Goal: Information Seeking & Learning: Learn about a topic

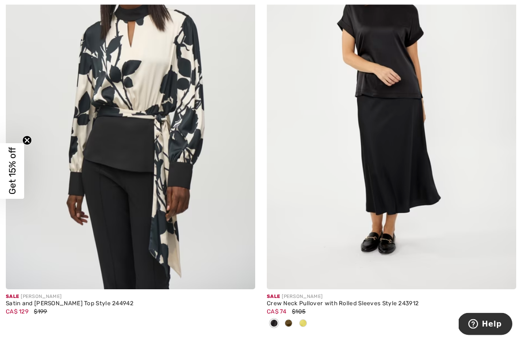
scroll to position [4163, 0]
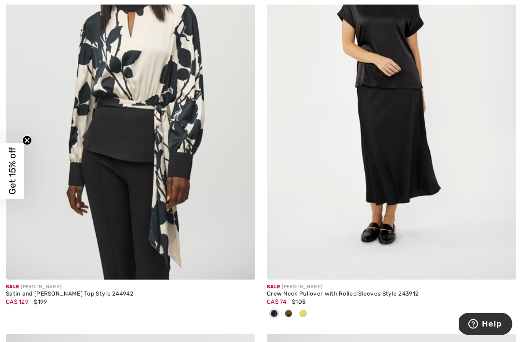
click at [414, 164] on img at bounding box center [391, 93] width 249 height 374
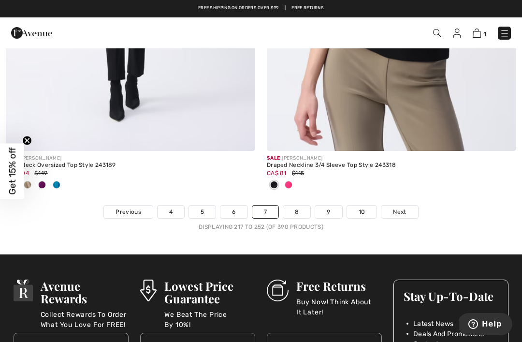
scroll to position [7800, 0]
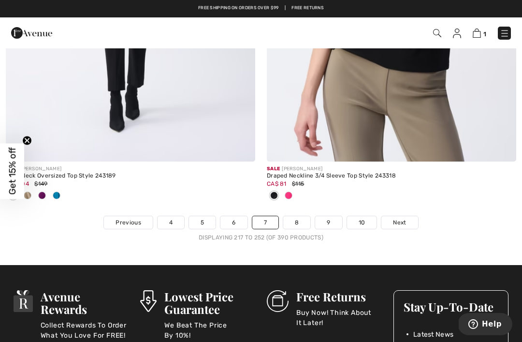
click at [297, 216] on link "8" at bounding box center [296, 222] width 27 height 13
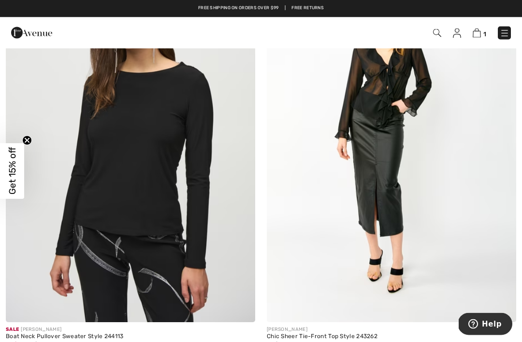
scroll to position [4121, 0]
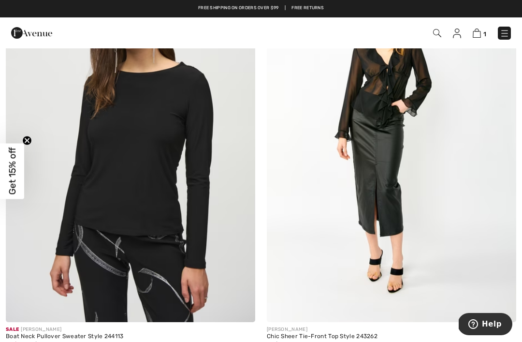
click at [148, 131] on img at bounding box center [130, 135] width 249 height 374
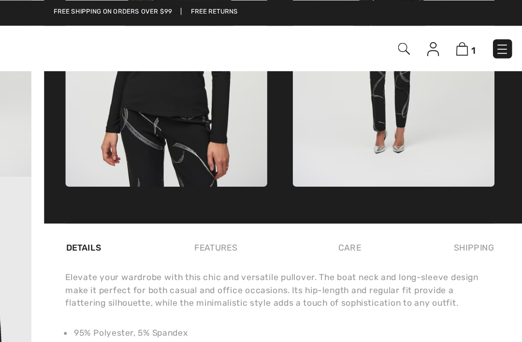
scroll to position [489, 0]
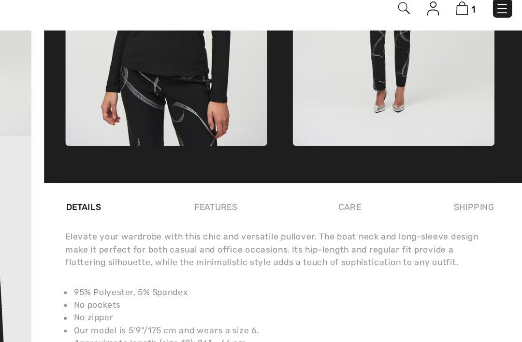
click at [286, 160] on div "Features" at bounding box center [308, 168] width 45 height 17
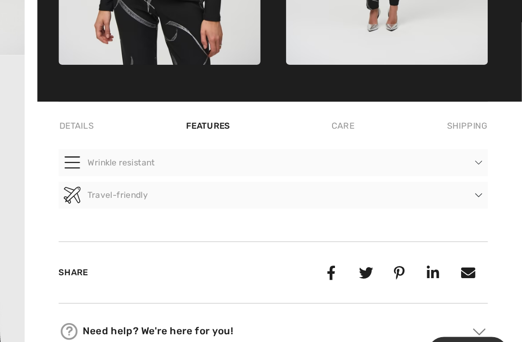
click at [384, 160] on div "Care" at bounding box center [400, 168] width 32 height 17
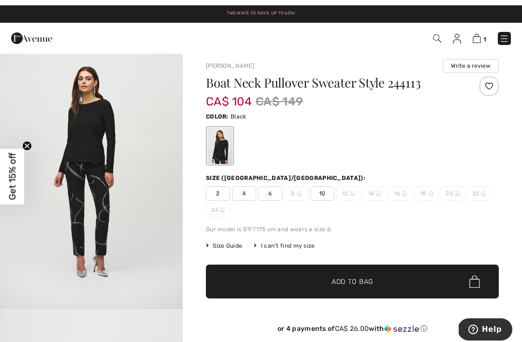
scroll to position [0, 0]
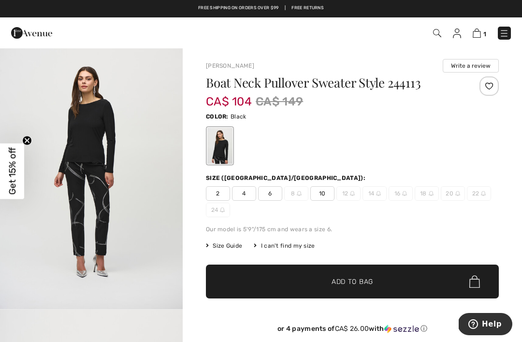
click at [323, 191] on span "10" at bounding box center [322, 193] width 24 height 15
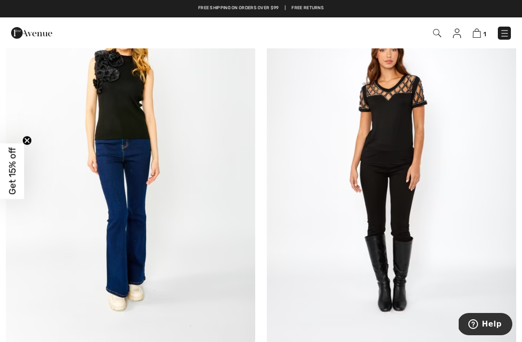
scroll to position [4940, 0]
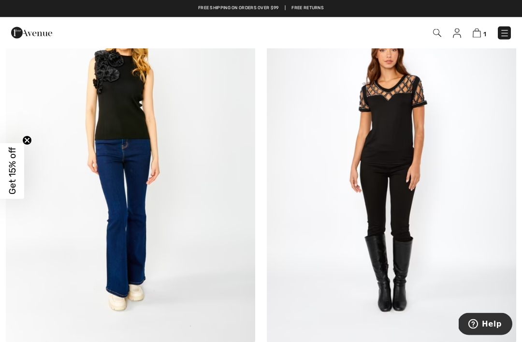
click at [407, 142] on img at bounding box center [391, 156] width 249 height 374
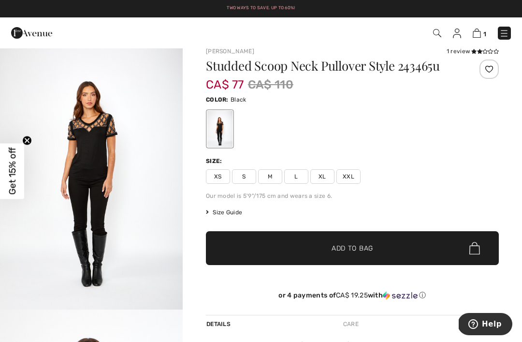
scroll to position [43, 0]
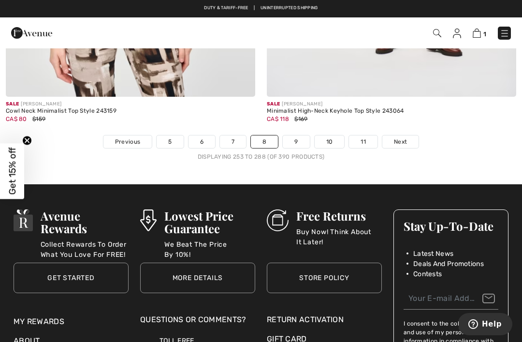
scroll to position [7800, 0]
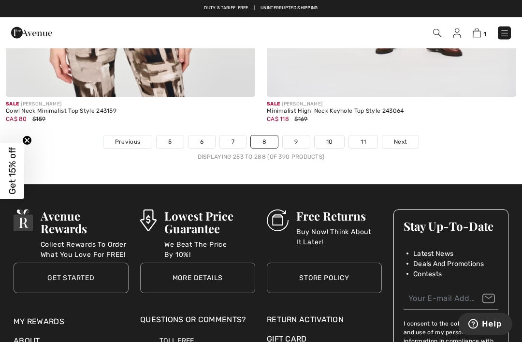
click at [299, 136] on link "9" at bounding box center [296, 142] width 27 height 13
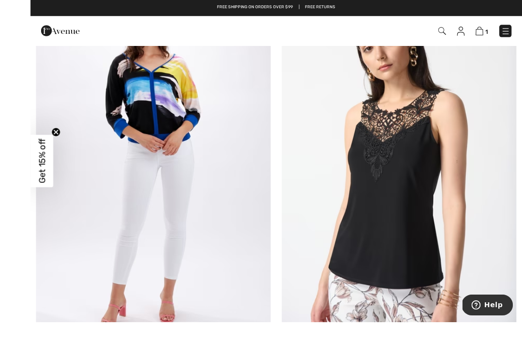
scroll to position [4573, 0]
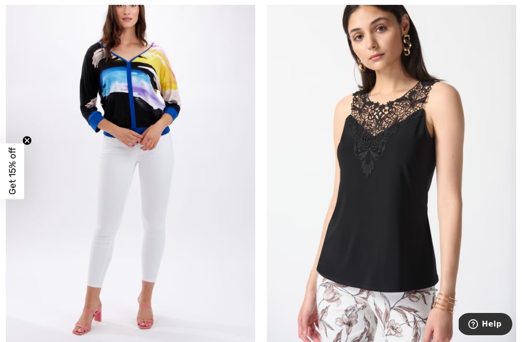
click at [419, 138] on img at bounding box center [391, 159] width 249 height 374
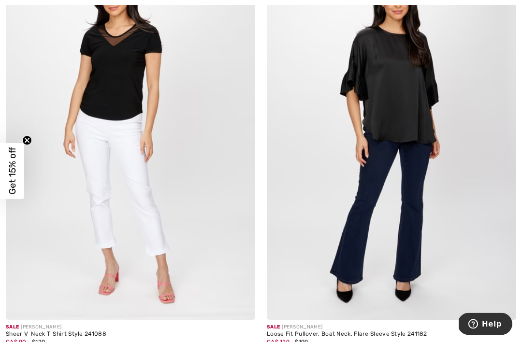
scroll to position [7690, 0]
click at [131, 89] on img at bounding box center [130, 132] width 249 height 374
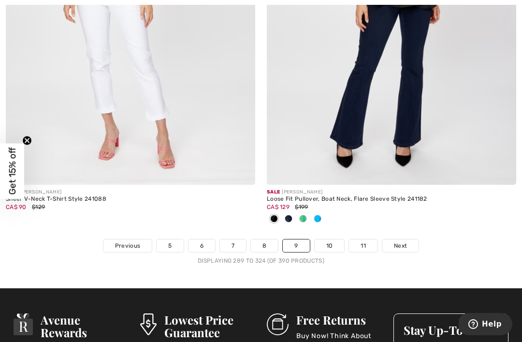
click at [331, 239] on link "10" at bounding box center [330, 245] width 30 height 13
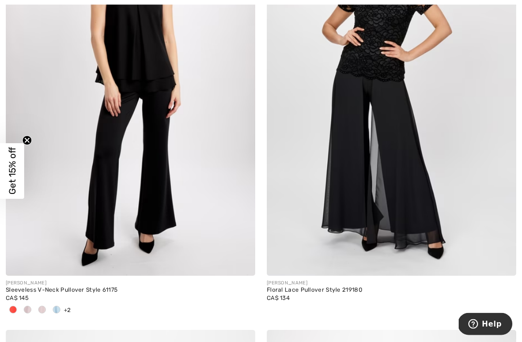
scroll to position [707, 0]
click at [401, 156] on img at bounding box center [391, 88] width 249 height 374
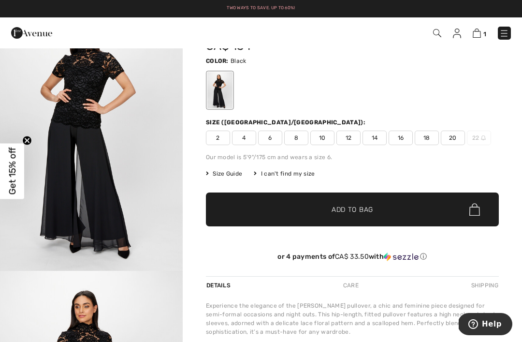
scroll to position [53, 0]
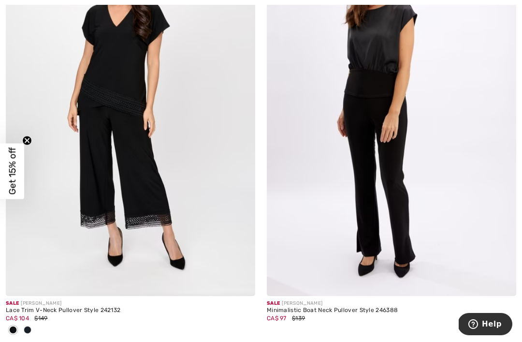
scroll to position [1591, 0]
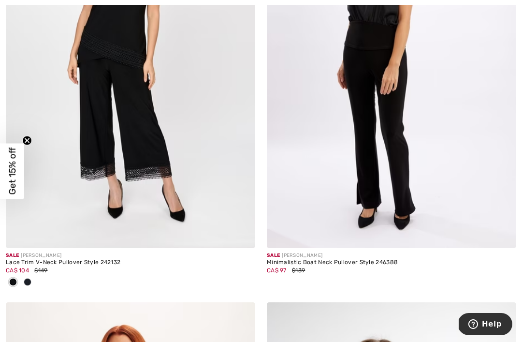
click at [121, 53] on img at bounding box center [130, 61] width 249 height 374
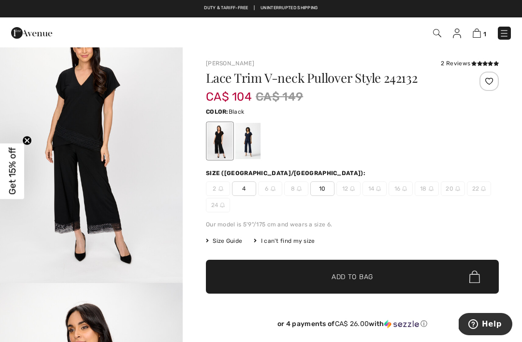
scroll to position [39, 0]
click at [89, 101] on img "1 / 5" at bounding box center [91, 145] width 183 height 274
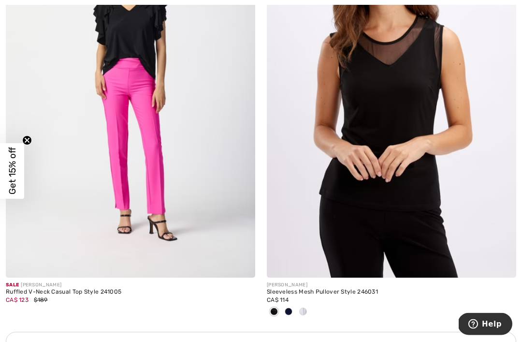
scroll to position [5071, 0]
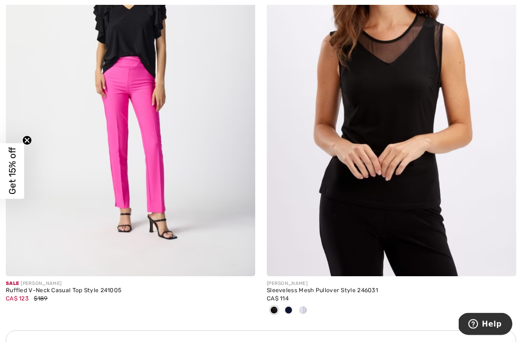
click at [394, 168] on img at bounding box center [391, 89] width 249 height 374
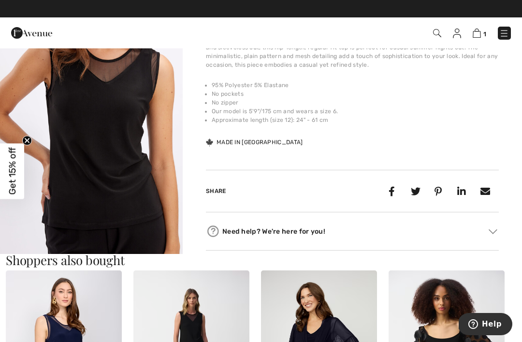
scroll to position [318, 0]
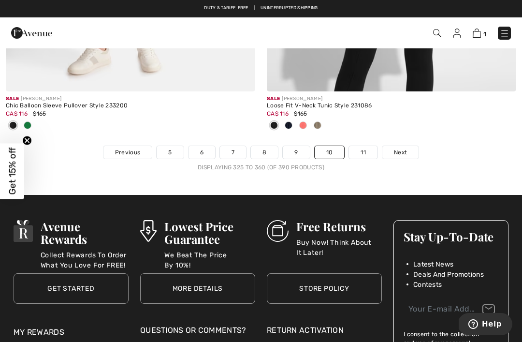
scroll to position [7920, 0]
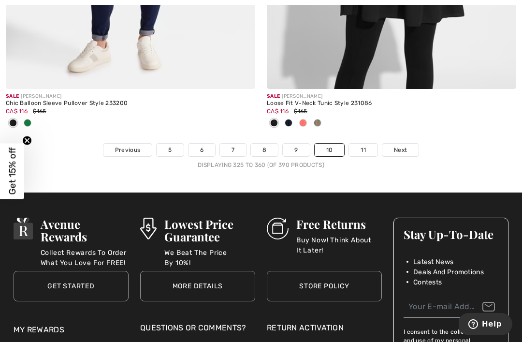
click at [362, 144] on link "11" at bounding box center [363, 150] width 29 height 13
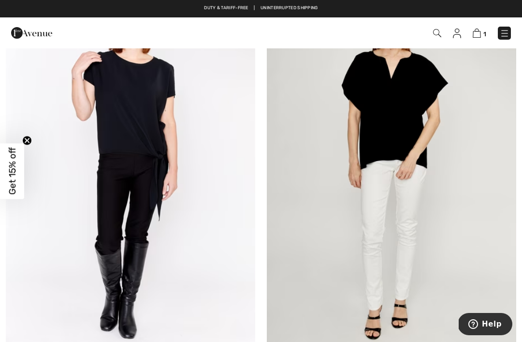
scroll to position [1057, 0]
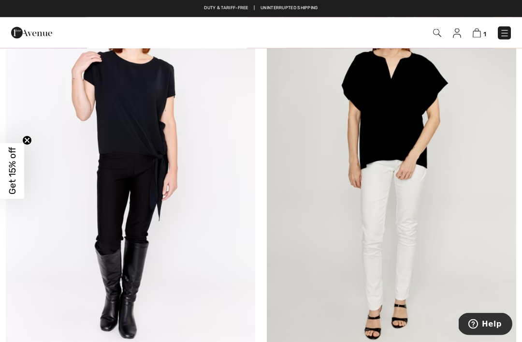
click at [160, 176] on img at bounding box center [130, 167] width 249 height 374
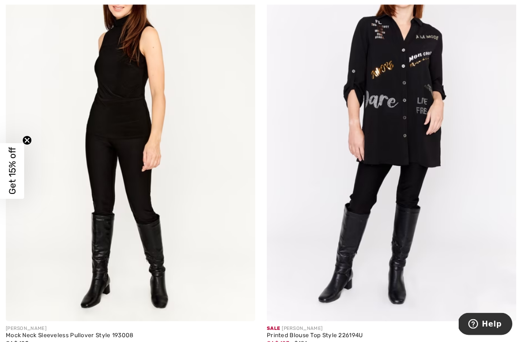
scroll to position [1518, 0]
click at [132, 113] on img at bounding box center [130, 134] width 249 height 374
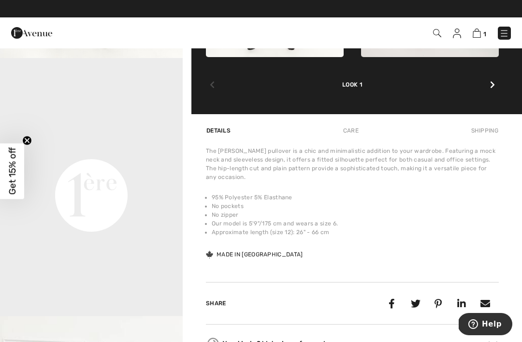
scroll to position [553, 0]
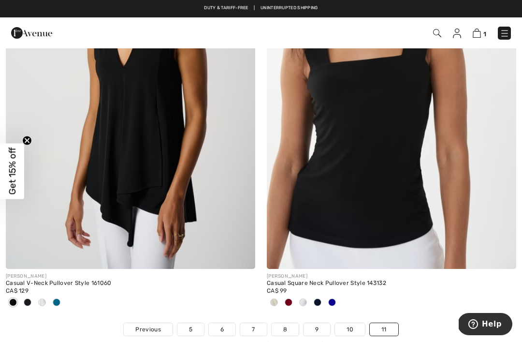
scroll to position [6393, 0]
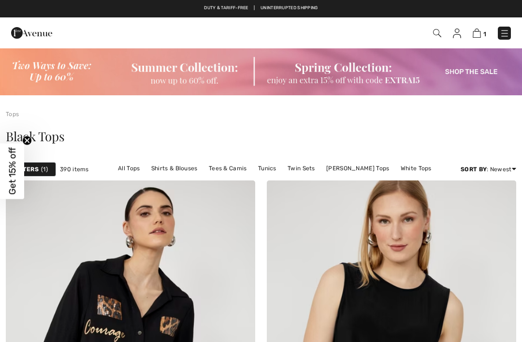
checkbox input "true"
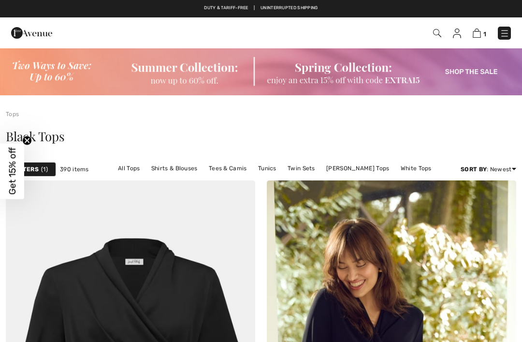
checkbox input "true"
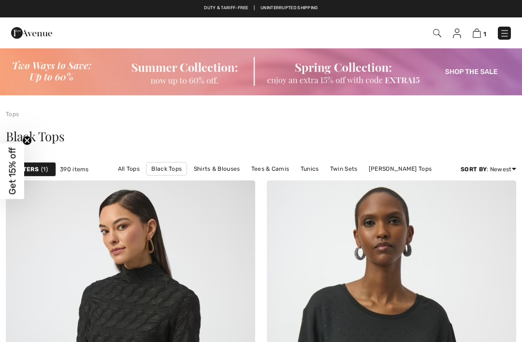
checkbox input "true"
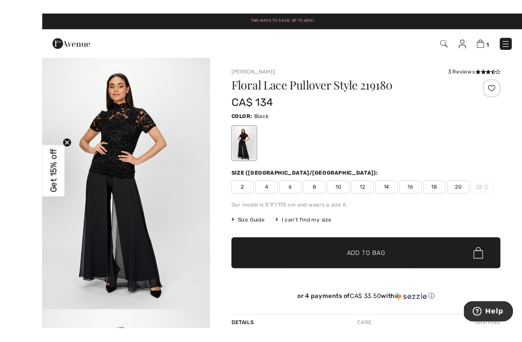
scroll to position [15, 0]
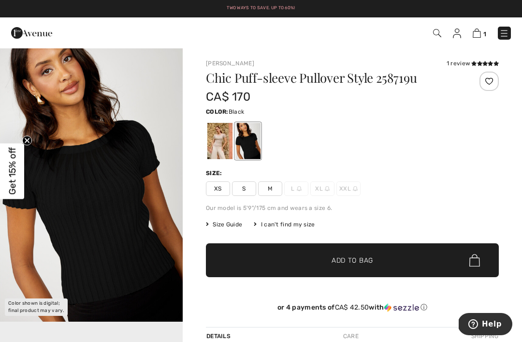
click at [102, 189] on img "1 / 2" at bounding box center [91, 184] width 183 height 274
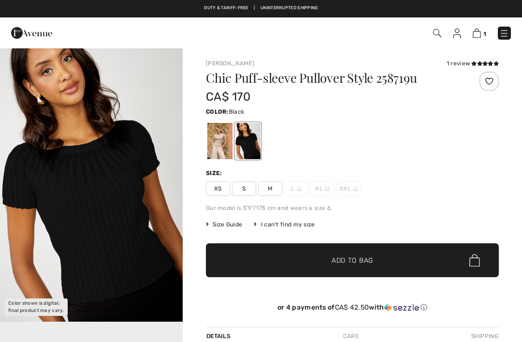
checkbox input "true"
